Goal: Task Accomplishment & Management: Use online tool/utility

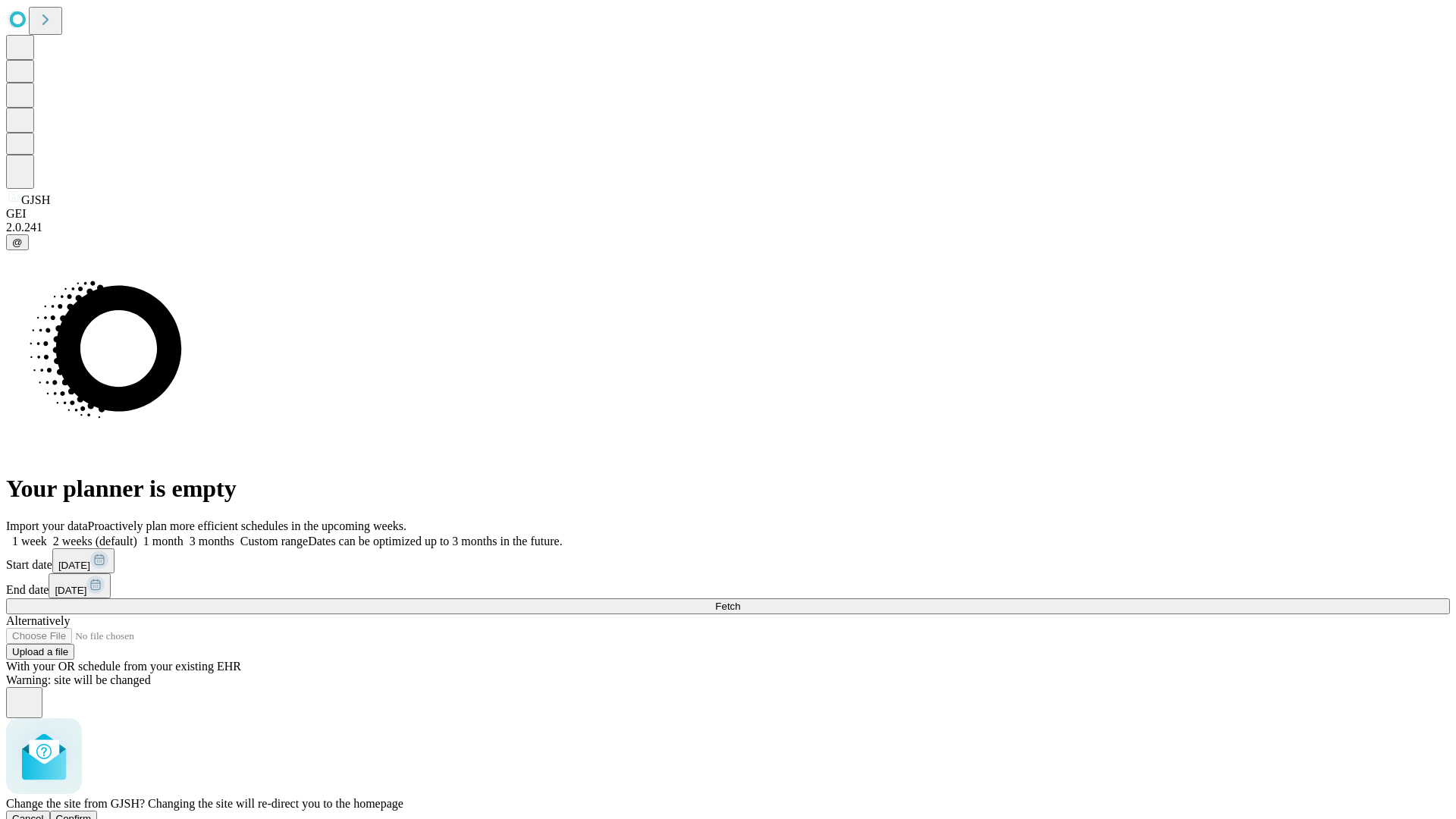
click at [92, 813] on span "Confirm" at bounding box center [73, 819] width 35 height 11
click at [137, 535] on label "2 weeks (default)" at bounding box center [92, 542] width 90 height 13
click at [740, 601] on span "Fetch" at bounding box center [728, 606] width 25 height 11
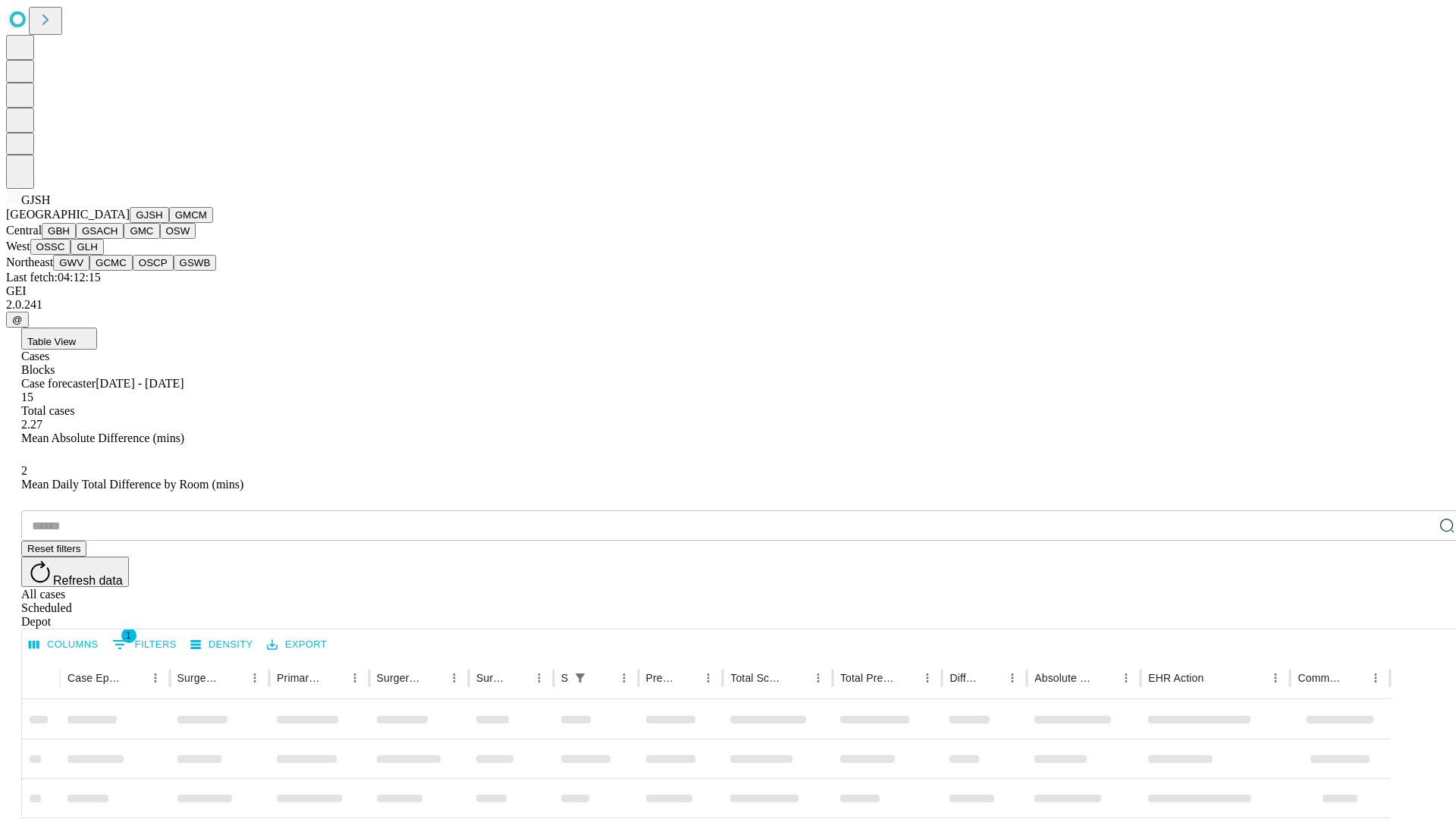
click at [169, 223] on button "GMCM" at bounding box center [191, 214] width 44 height 16
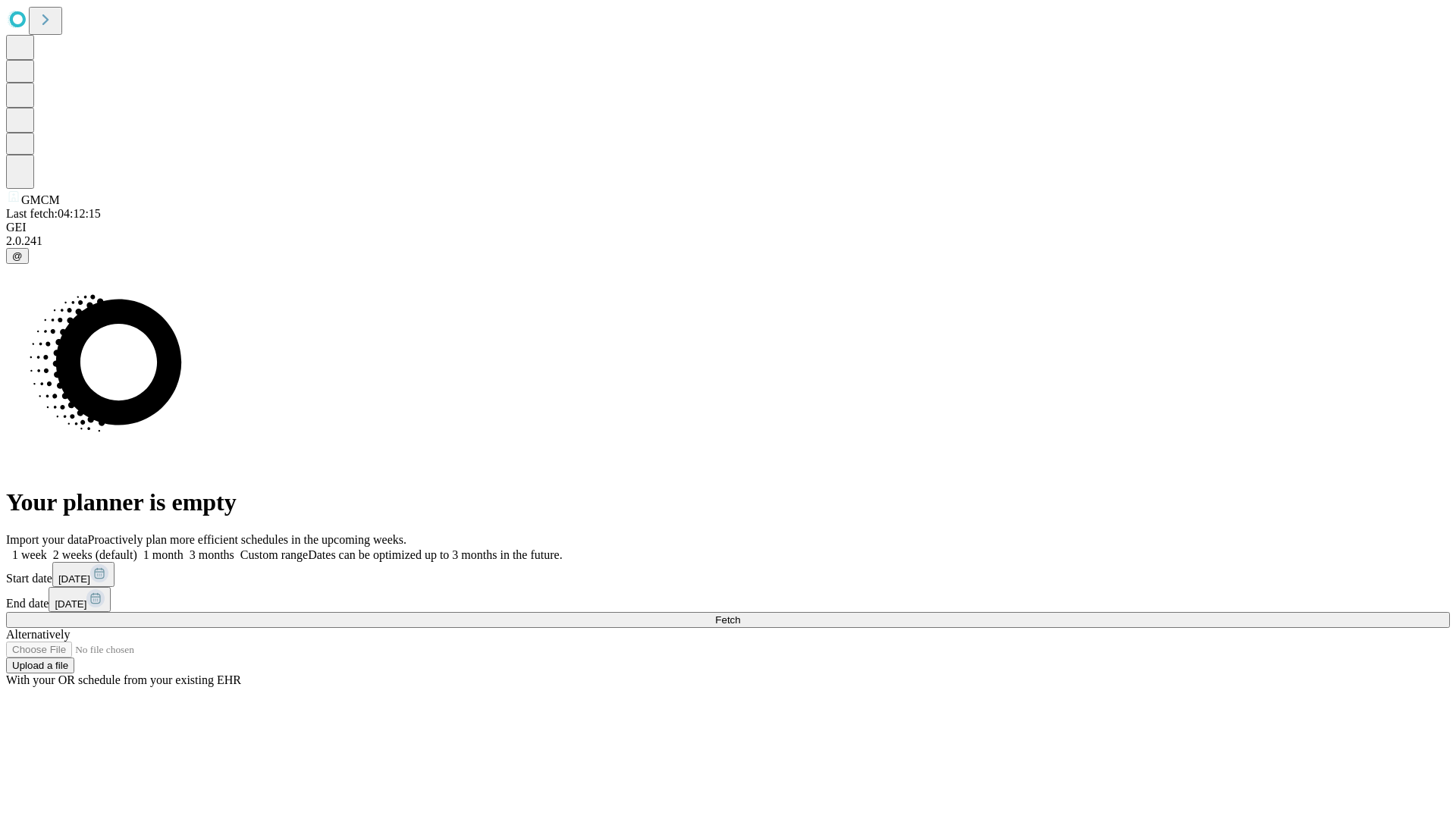
click at [137, 548] on label "2 weeks (default)" at bounding box center [92, 555] width 90 height 13
click at [740, 615] on span "Fetch" at bounding box center [728, 620] width 25 height 11
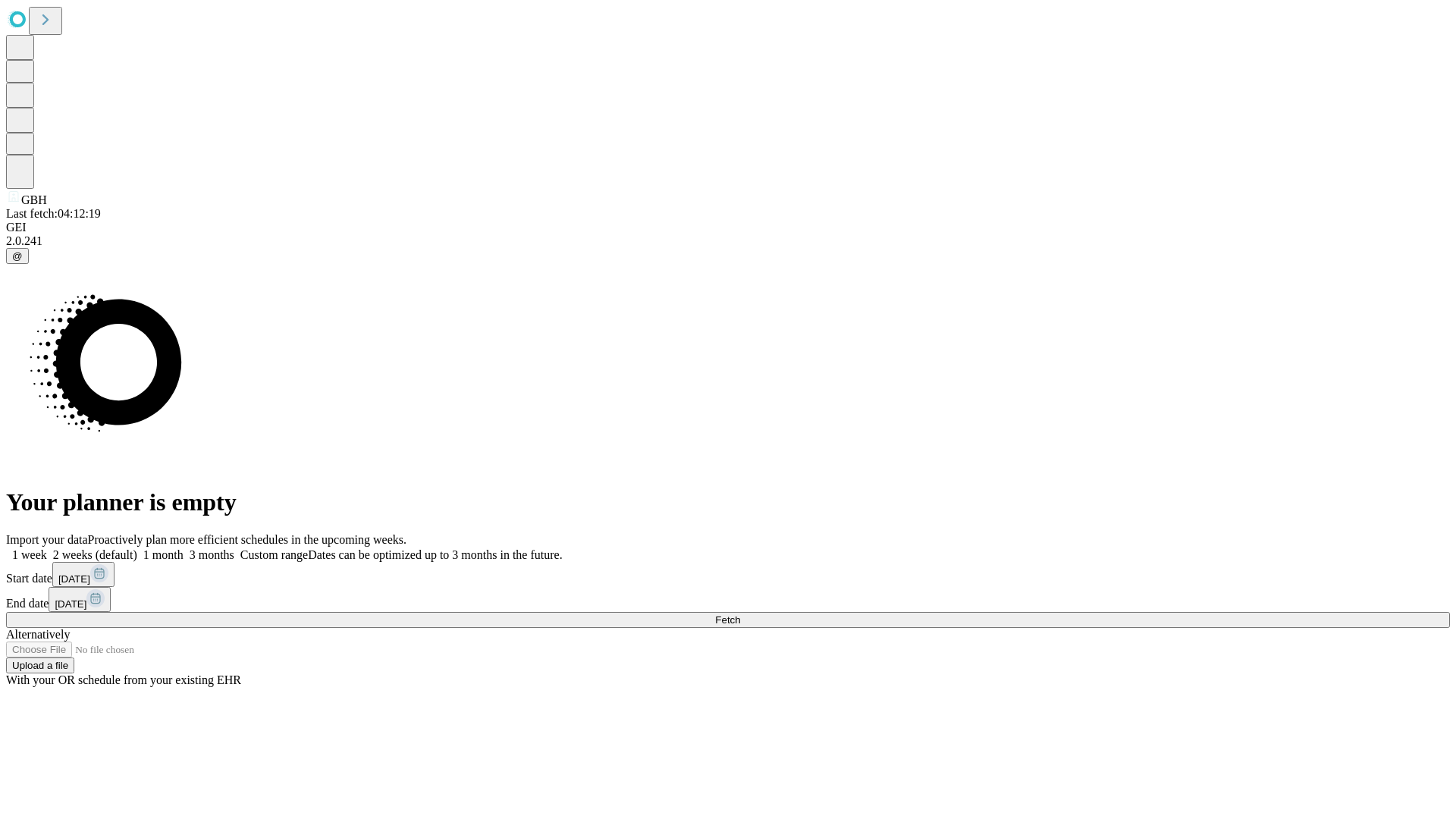
click at [137, 548] on label "2 weeks (default)" at bounding box center [92, 555] width 90 height 13
click at [740, 615] on span "Fetch" at bounding box center [728, 620] width 25 height 11
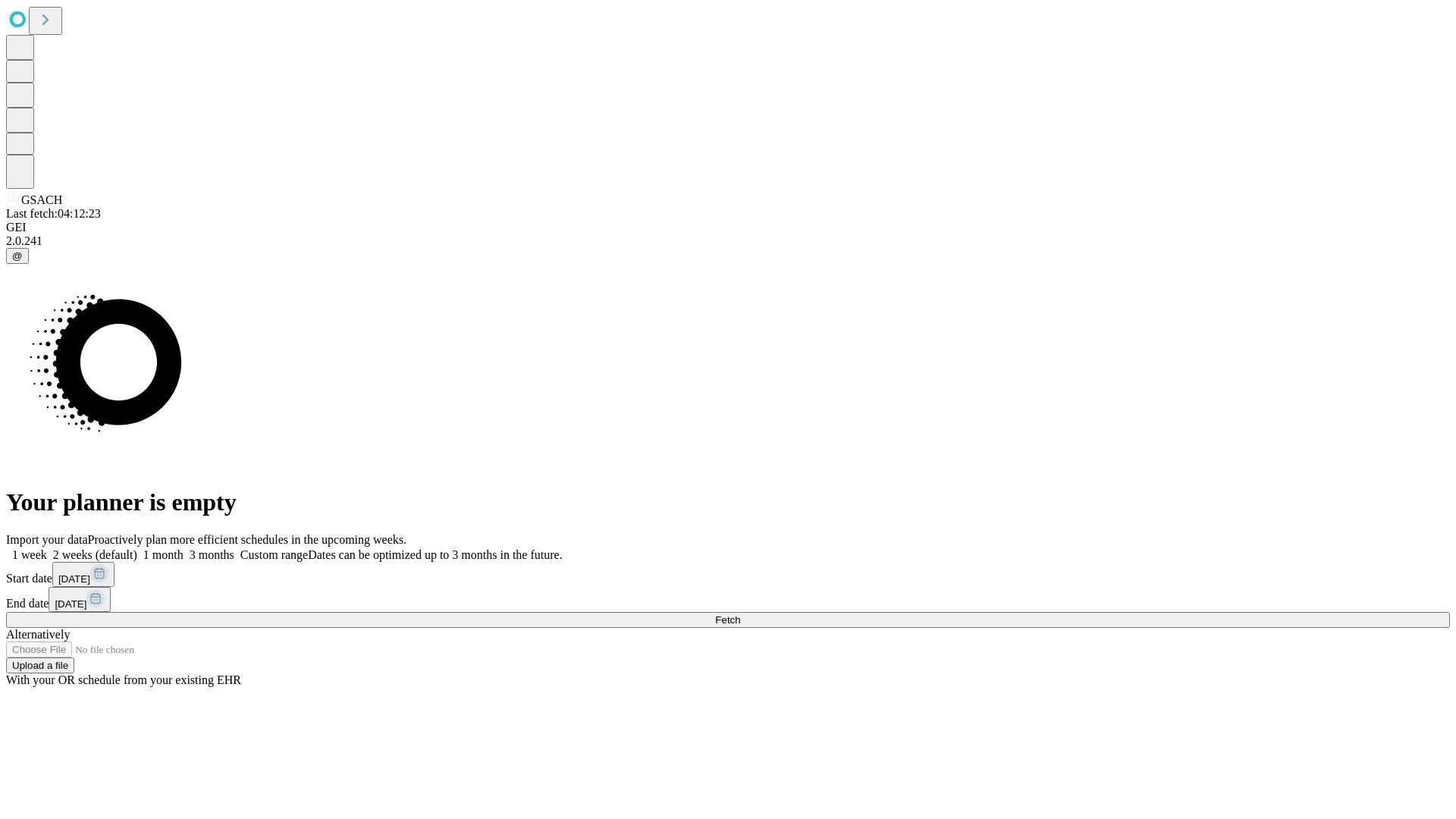
click at [137, 548] on label "2 weeks (default)" at bounding box center [92, 555] width 90 height 13
click at [740, 615] on span "Fetch" at bounding box center [728, 620] width 25 height 11
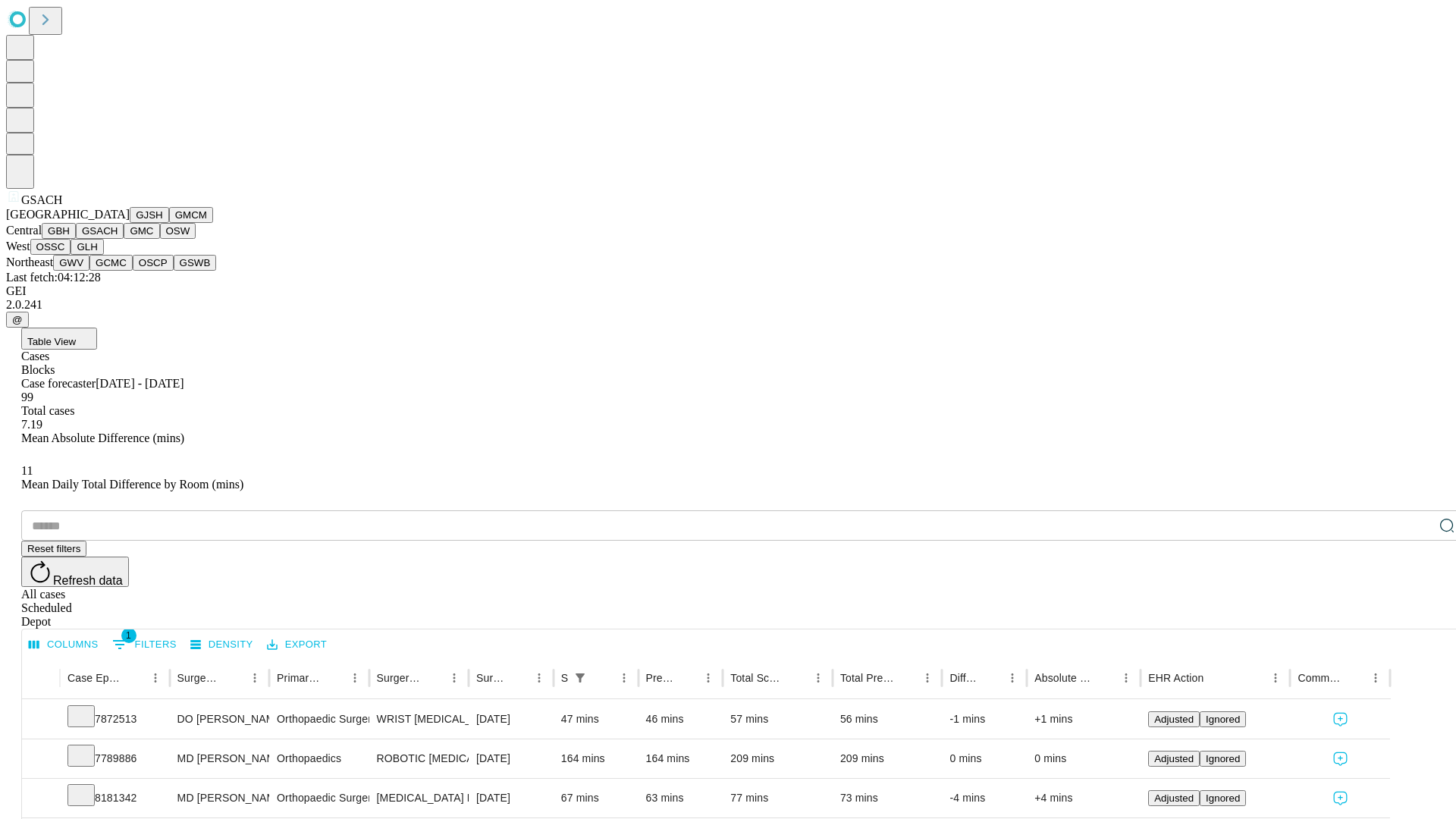
click at [124, 239] on button "GMC" at bounding box center [141, 231] width 35 height 16
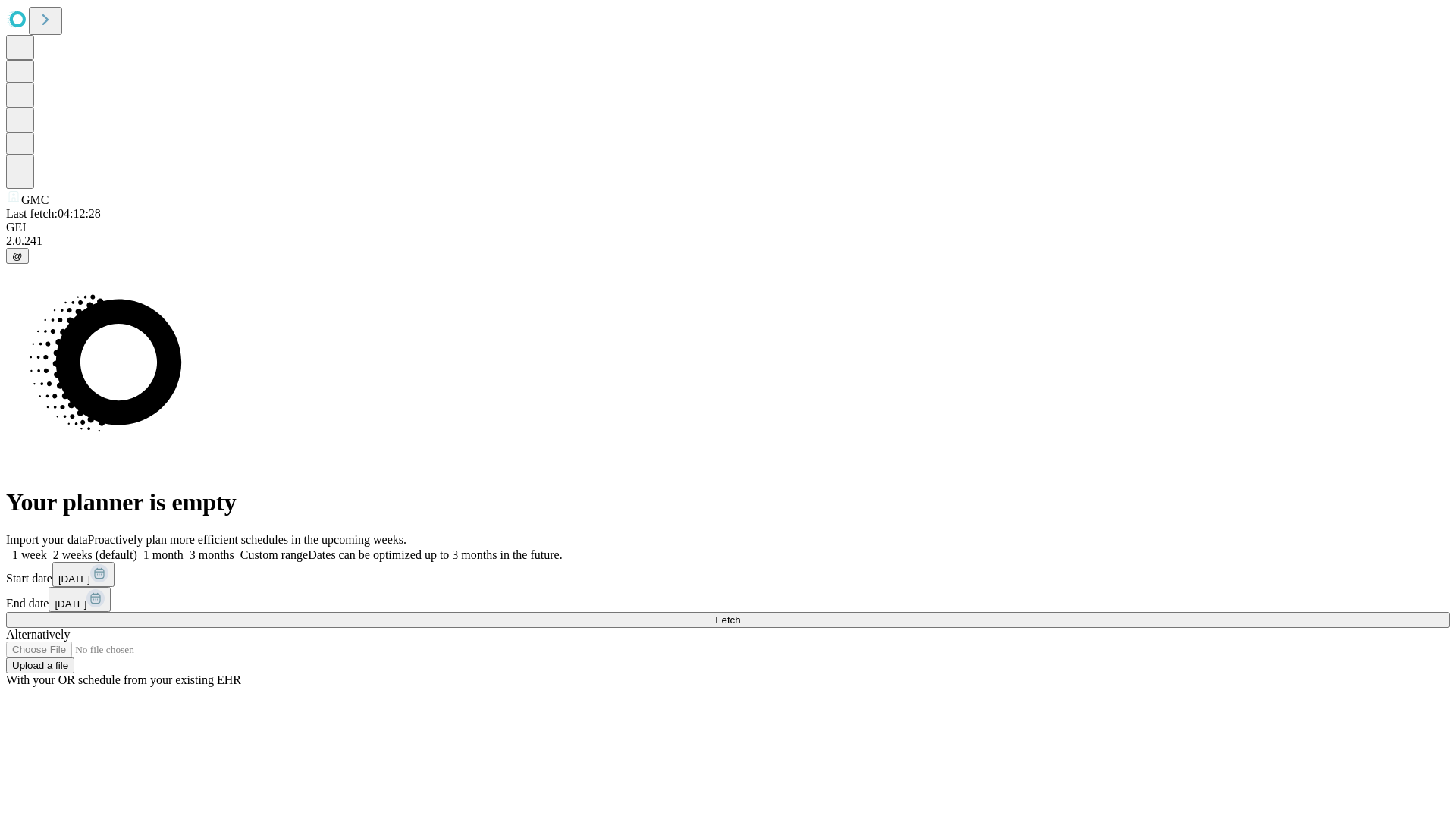
click at [740, 615] on span "Fetch" at bounding box center [728, 620] width 25 height 11
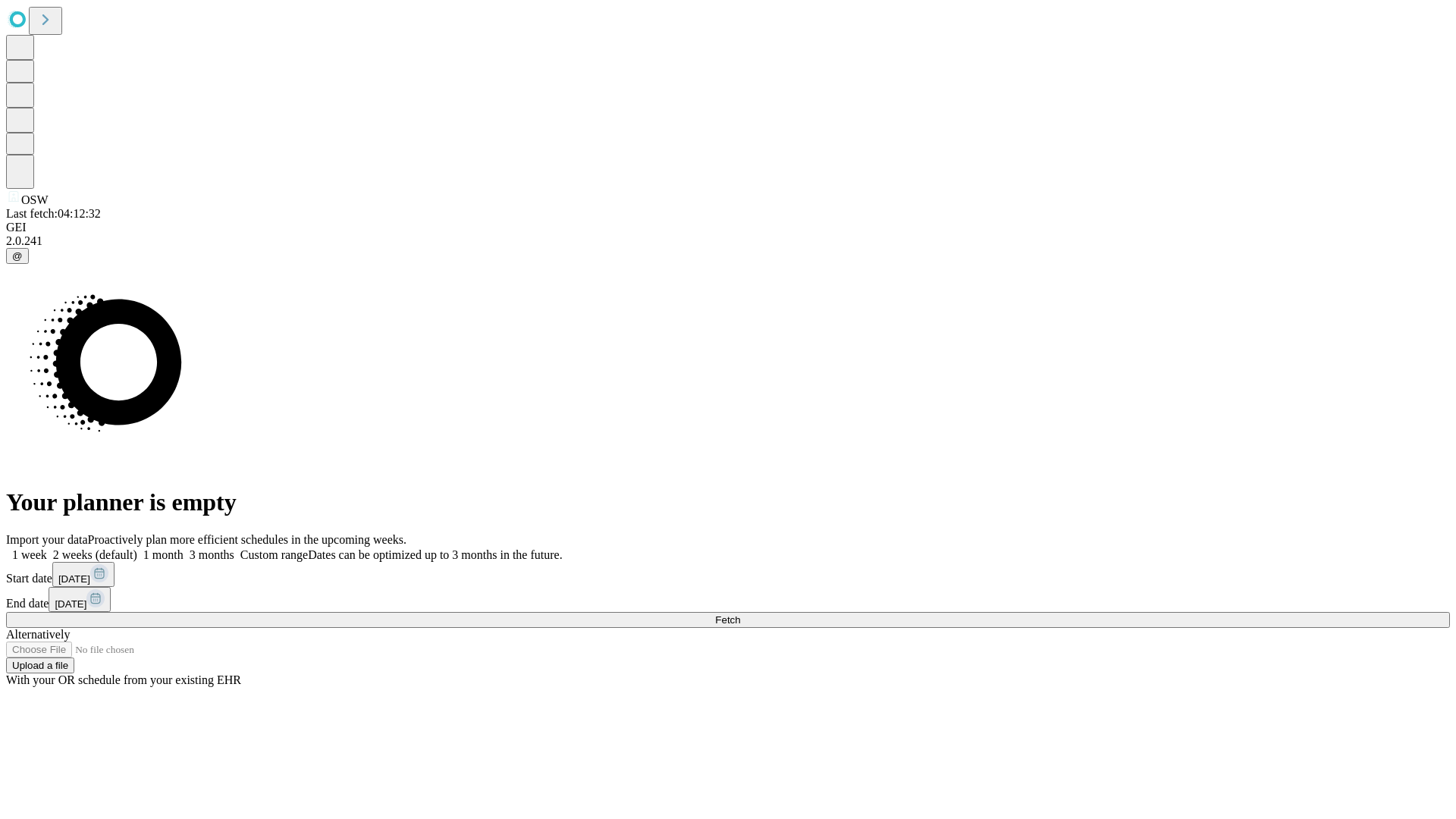
click at [137, 548] on label "2 weeks (default)" at bounding box center [92, 555] width 90 height 13
click at [740, 615] on span "Fetch" at bounding box center [728, 620] width 25 height 11
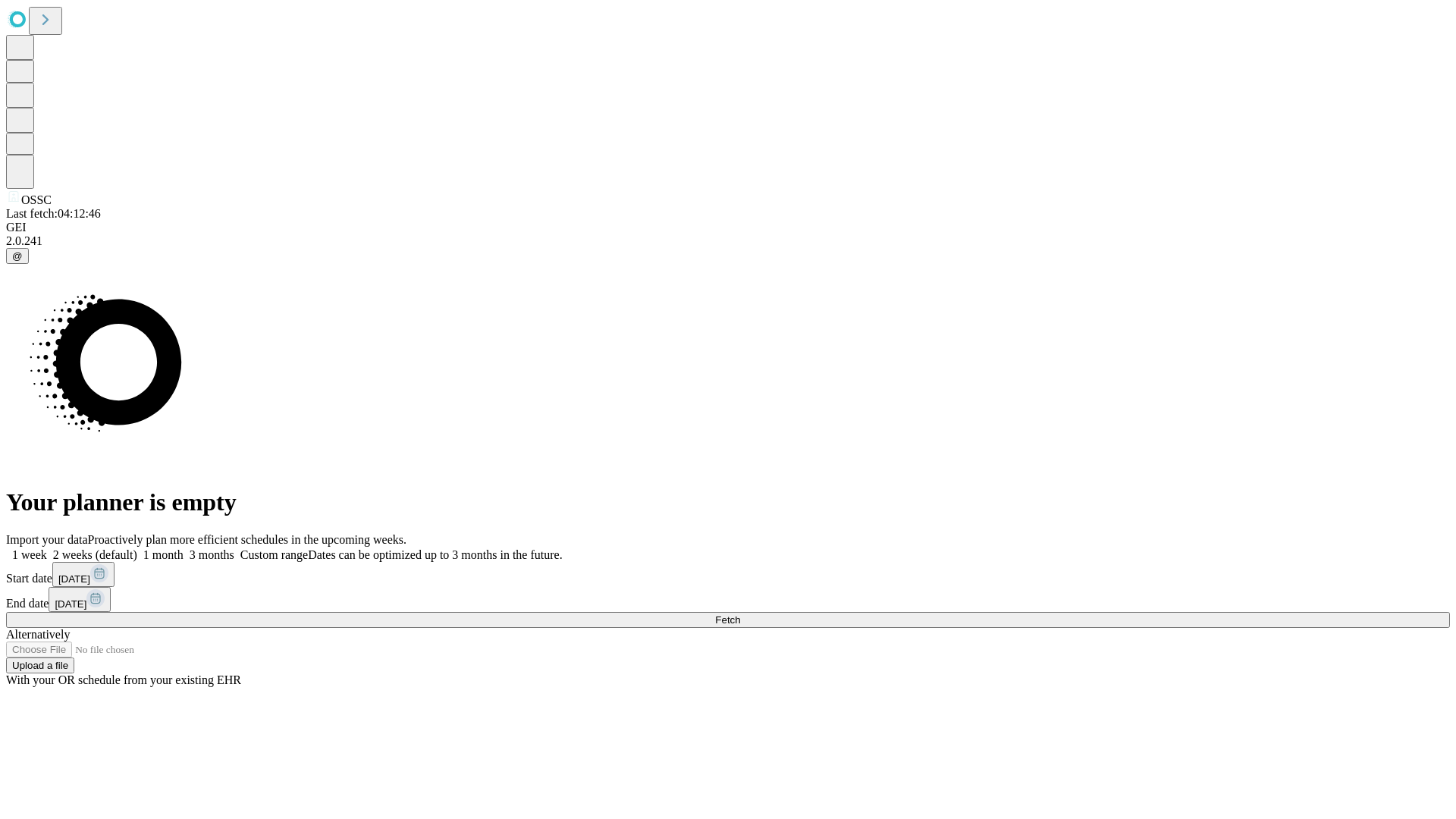
click at [137, 548] on label "2 weeks (default)" at bounding box center [92, 555] width 90 height 13
click at [740, 615] on span "Fetch" at bounding box center [728, 620] width 25 height 11
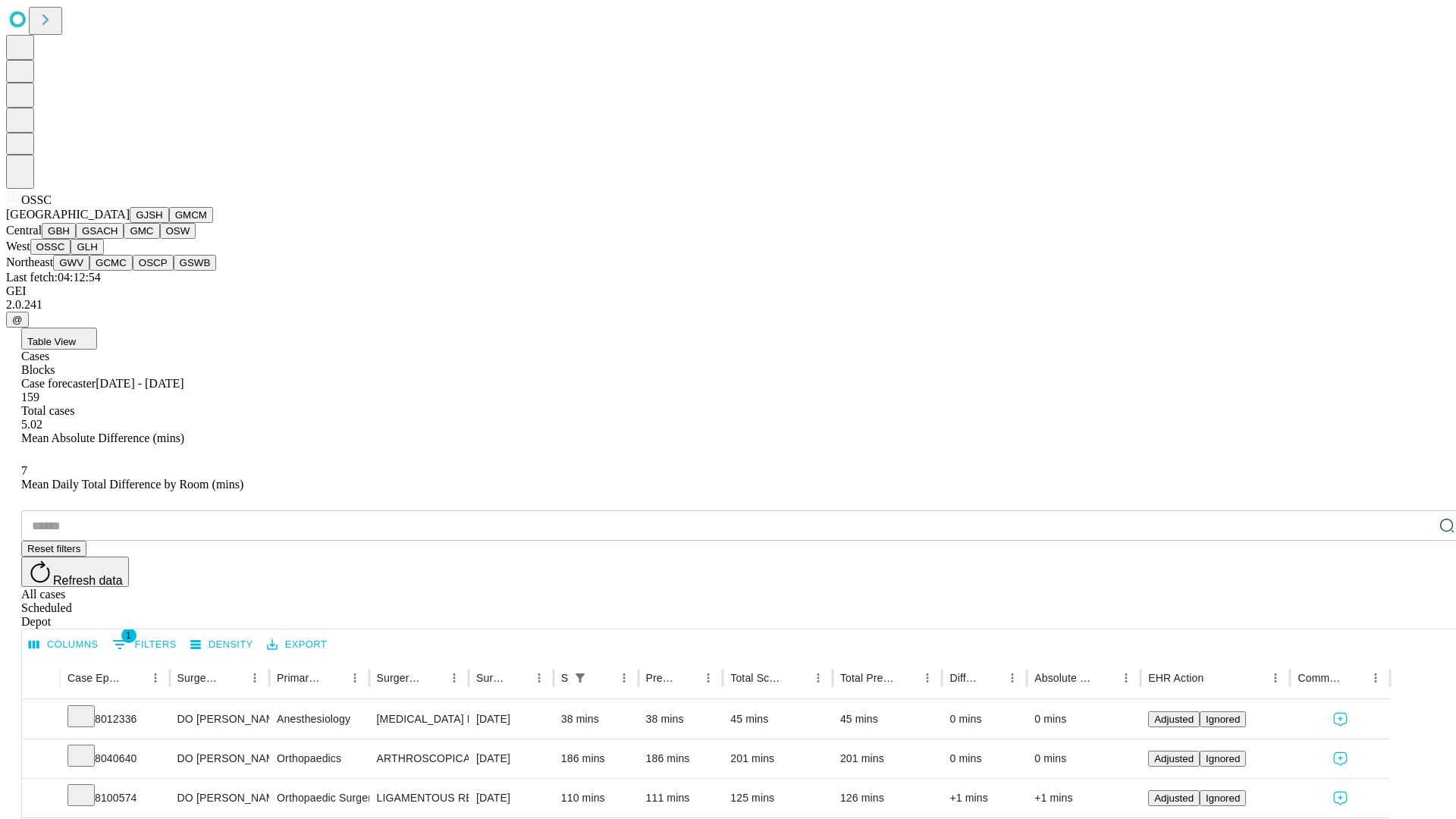
click at [103, 255] on button "GLH" at bounding box center [87, 246] width 33 height 16
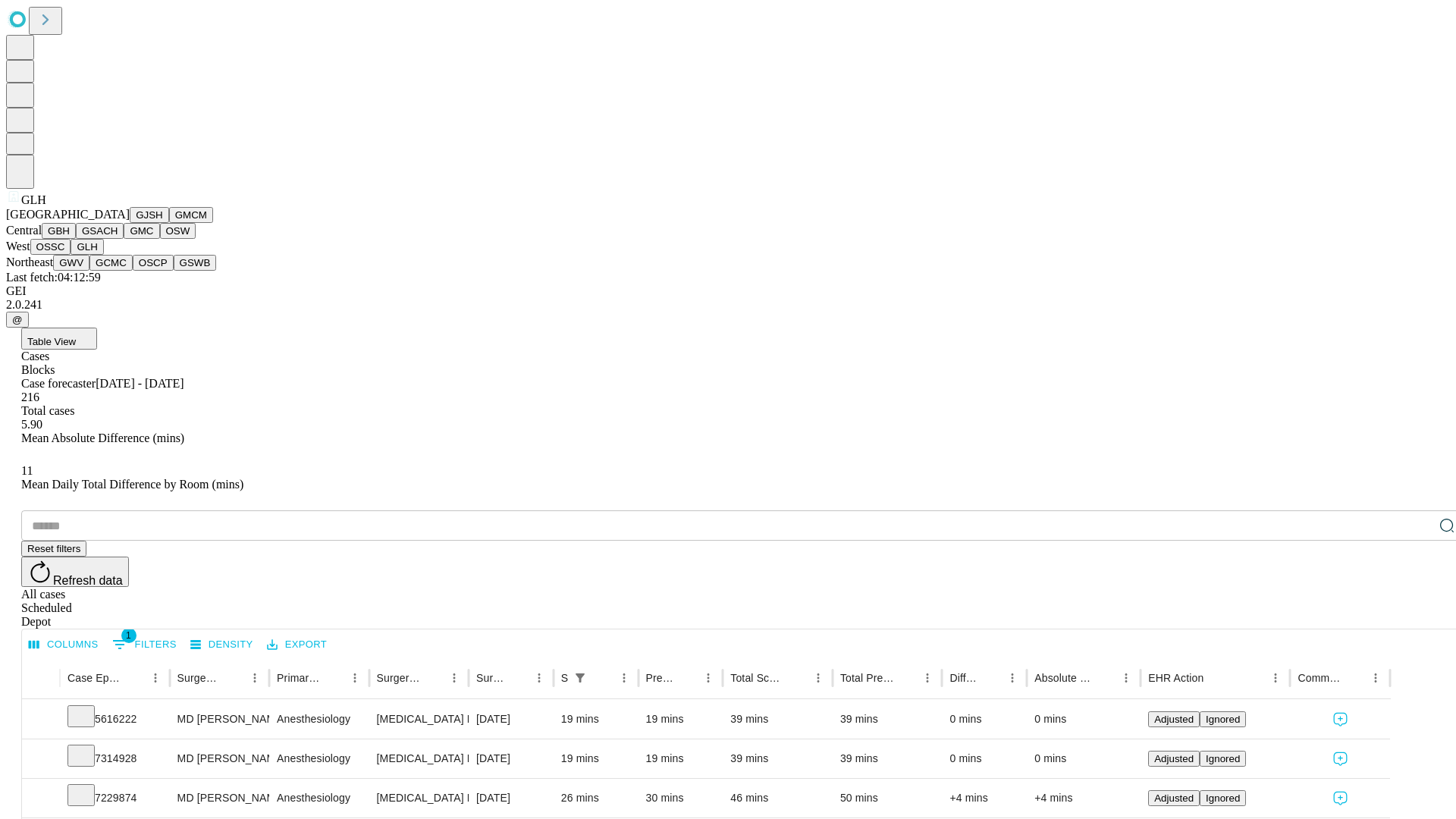
click at [89, 271] on button "GWV" at bounding box center [71, 263] width 36 height 16
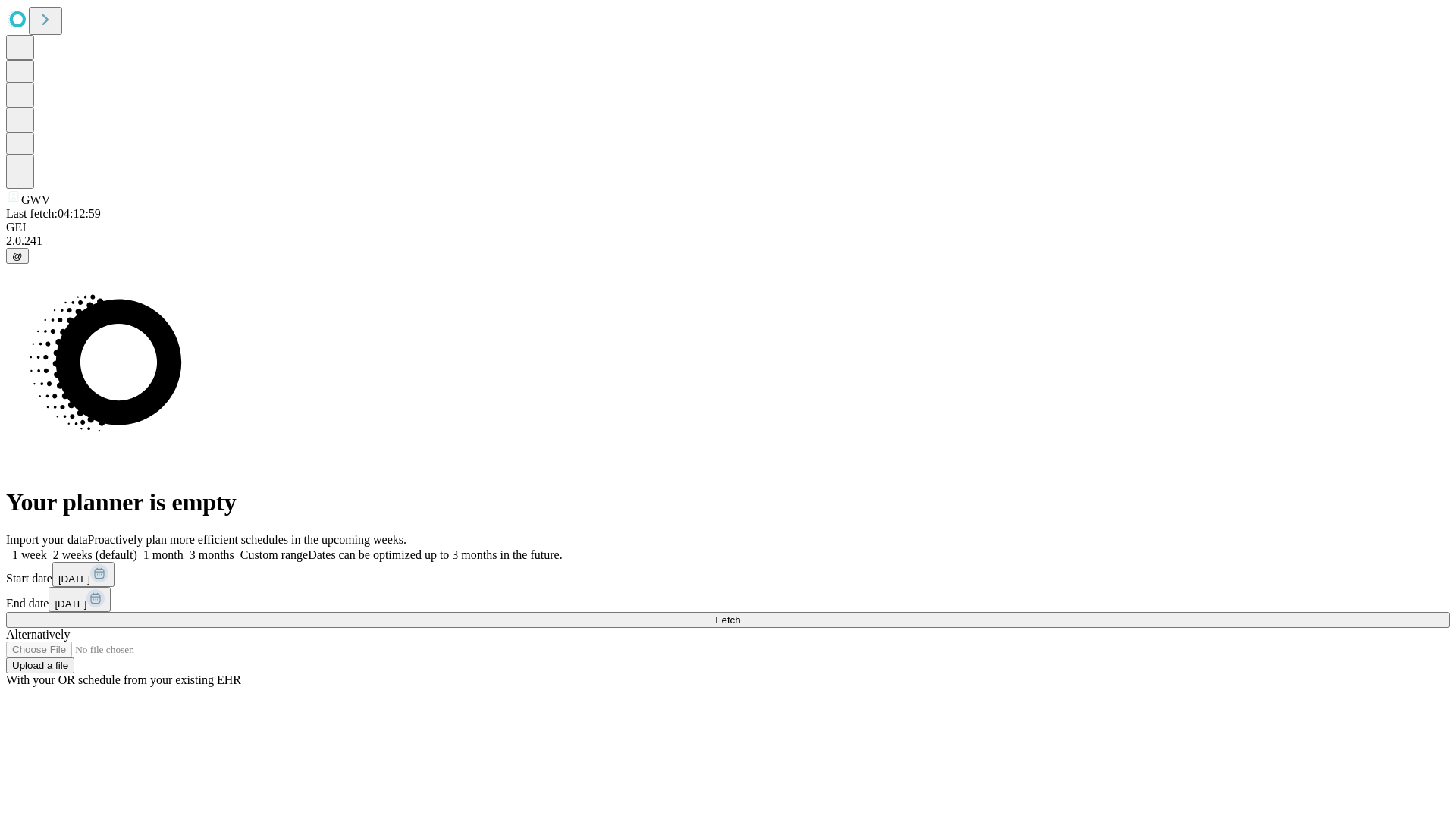
click at [137, 548] on label "2 weeks (default)" at bounding box center [92, 555] width 90 height 13
click at [740, 615] on span "Fetch" at bounding box center [728, 620] width 25 height 11
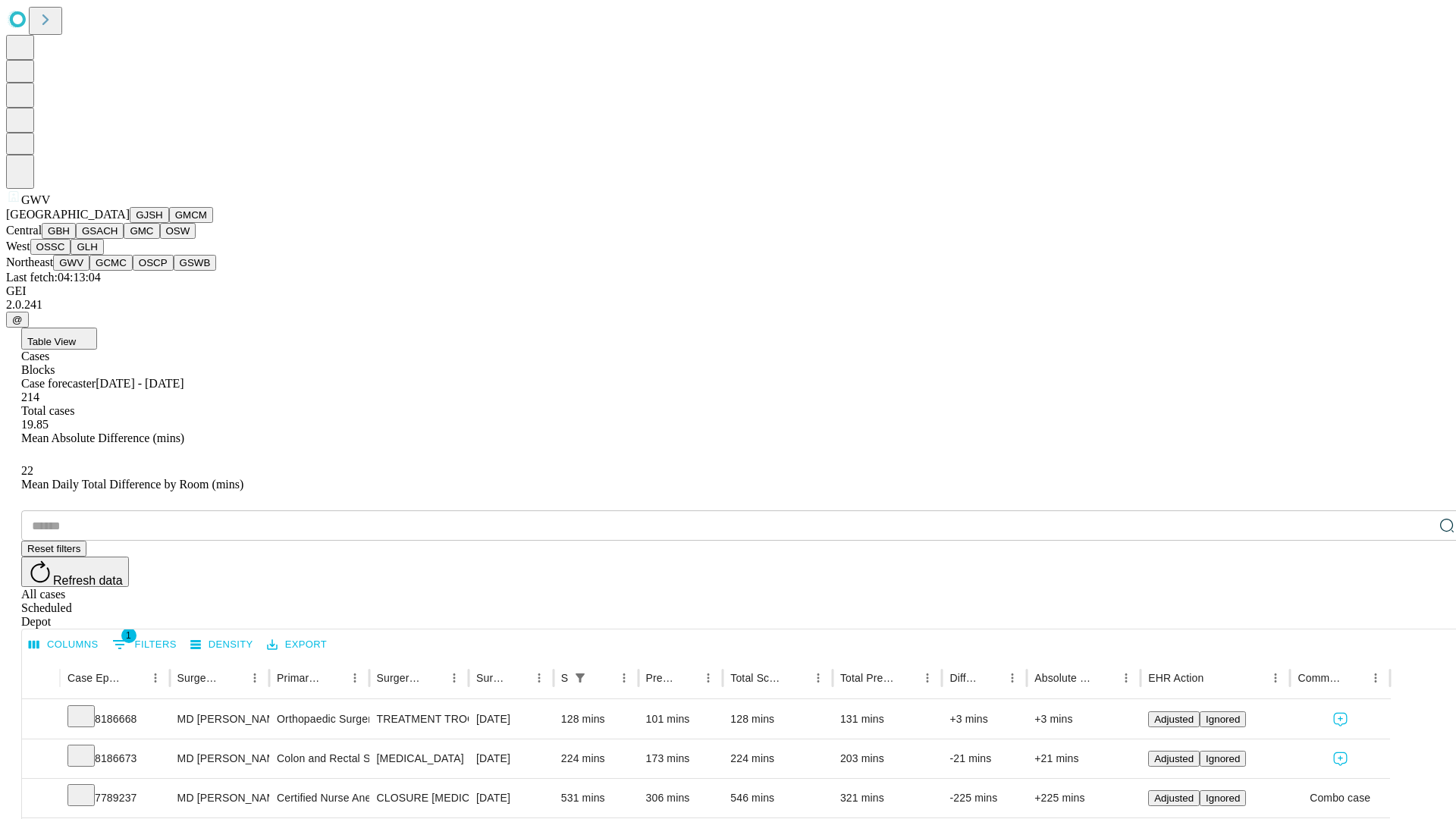
click at [117, 271] on button "GCMC" at bounding box center [111, 263] width 43 height 16
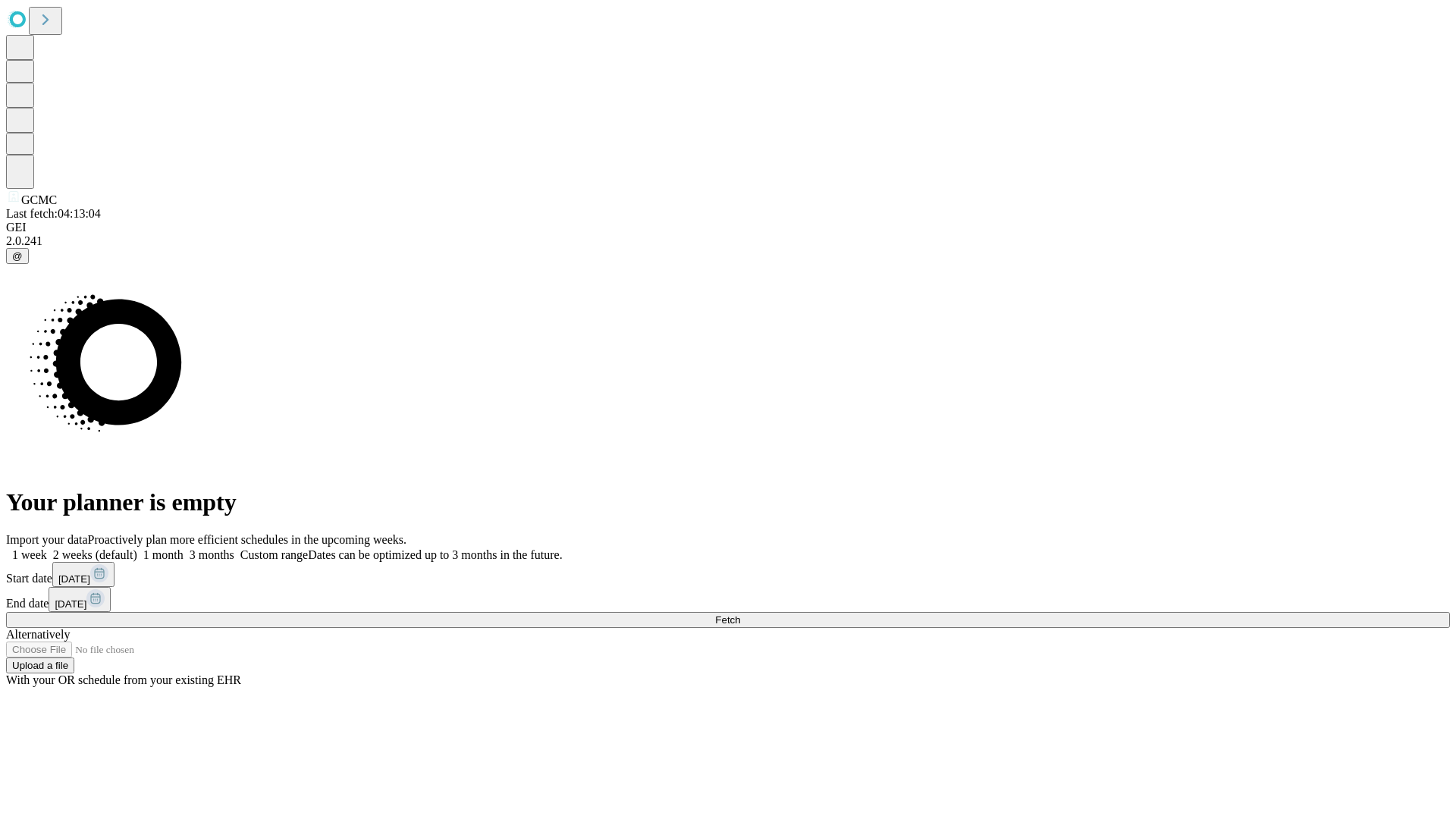
click at [137, 548] on label "2 weeks (default)" at bounding box center [92, 555] width 90 height 13
click at [740, 615] on span "Fetch" at bounding box center [728, 620] width 25 height 11
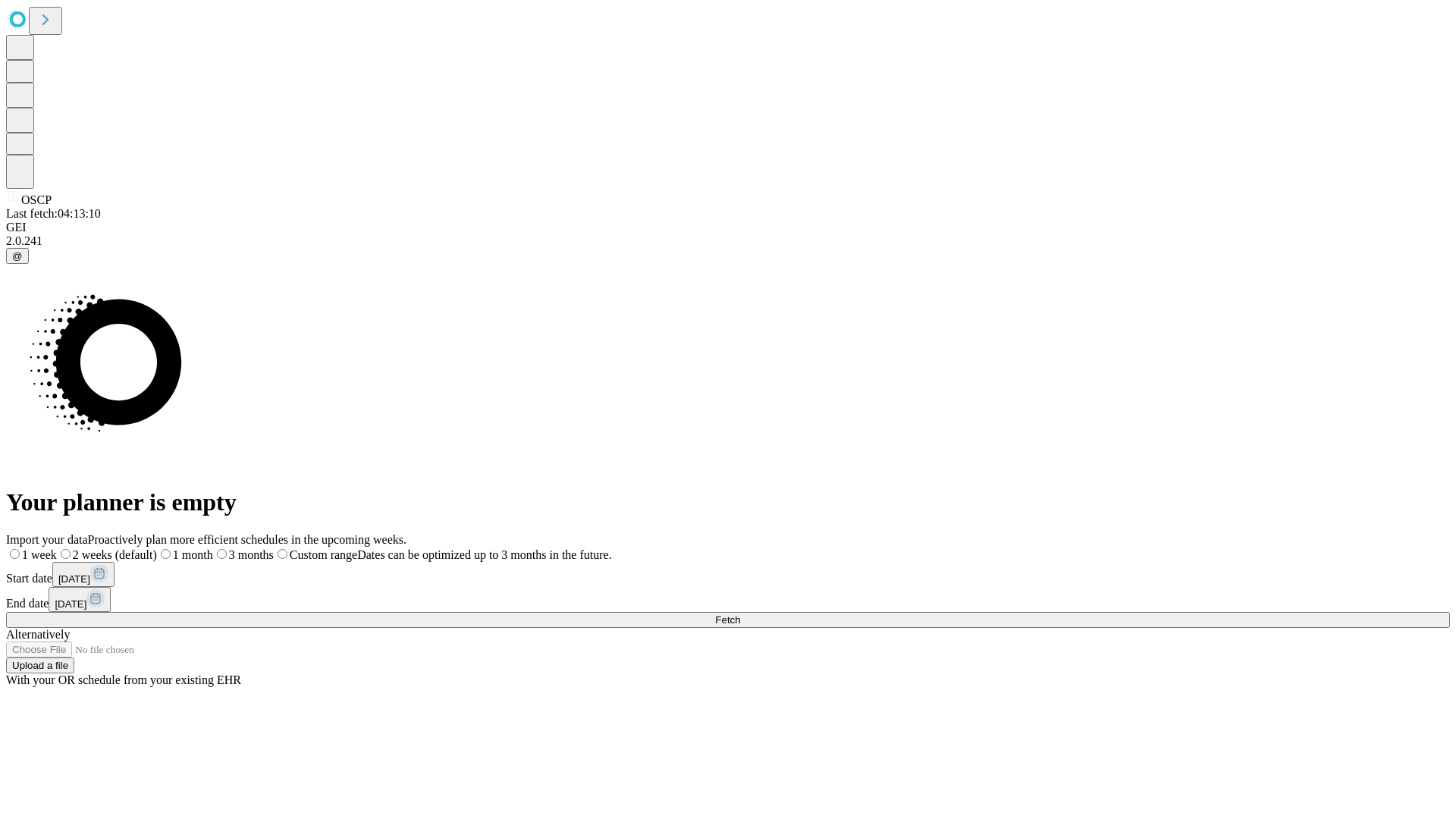
click at [157, 548] on label "2 weeks (default)" at bounding box center [107, 555] width 100 height 13
click at [740, 615] on span "Fetch" at bounding box center [728, 620] width 25 height 11
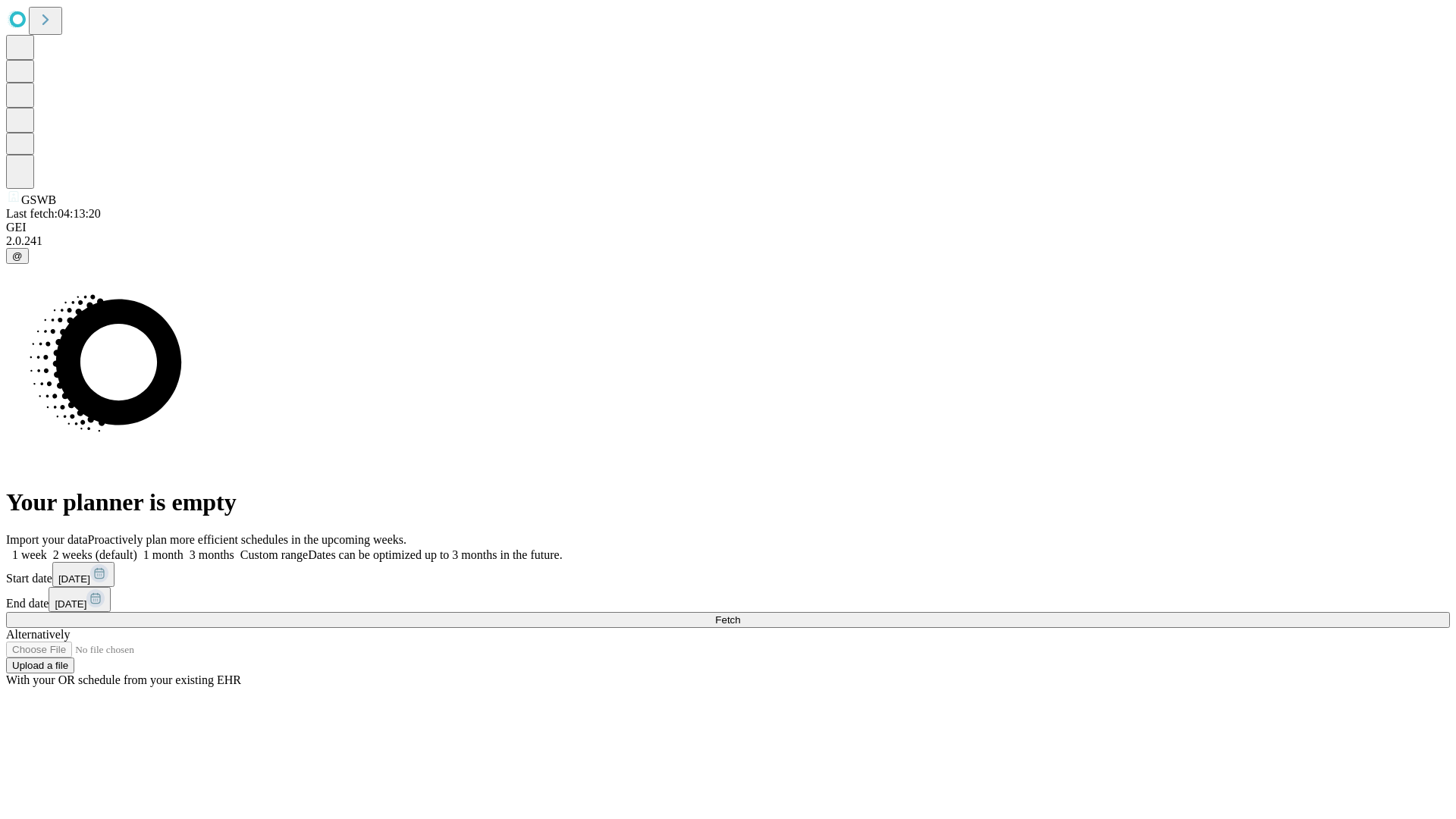
click at [137, 548] on label "2 weeks (default)" at bounding box center [92, 555] width 90 height 13
click at [740, 615] on span "Fetch" at bounding box center [728, 620] width 25 height 11
